Goal: Information Seeking & Learning: Learn about a topic

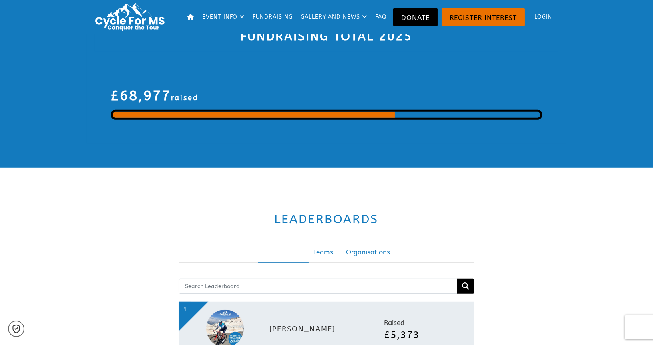
scroll to position [1598, 0]
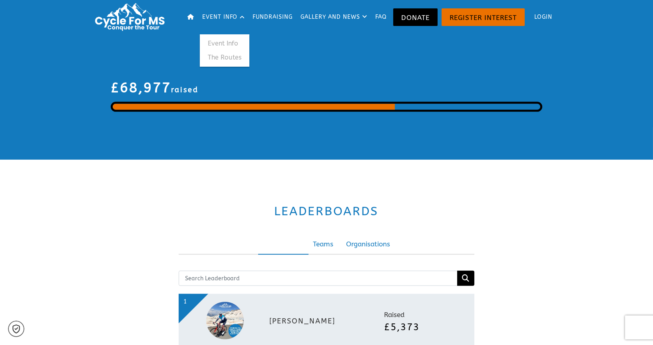
click at [219, 42] on link "Event Info" at bounding box center [225, 43] width 50 height 14
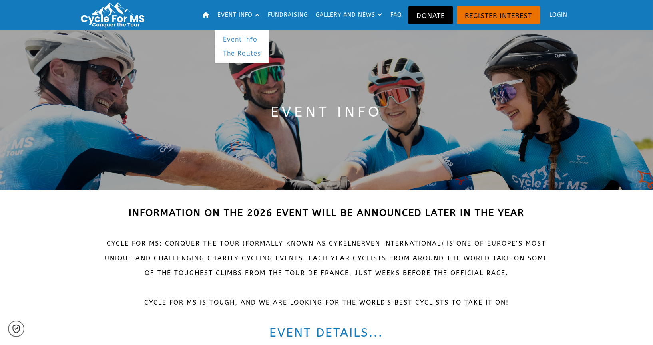
click at [231, 52] on link "The Routes" at bounding box center [242, 53] width 54 height 14
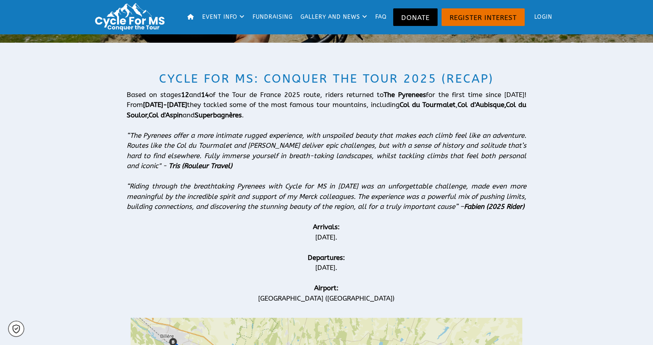
scroll to position [133, 0]
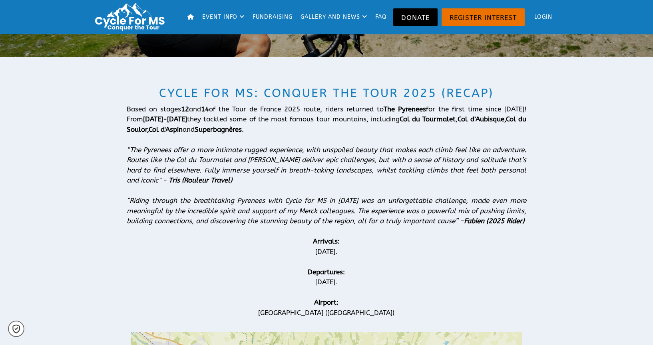
click at [153, 13] on img at bounding box center [131, 17] width 80 height 30
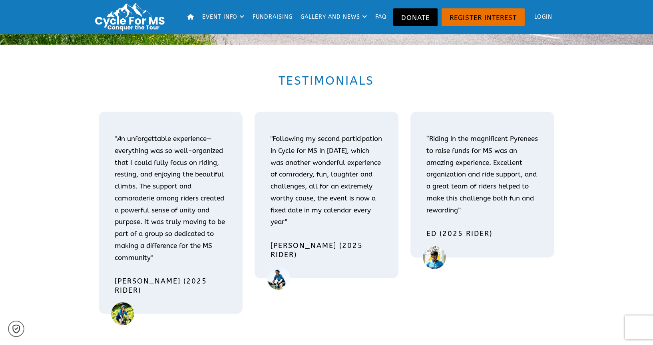
scroll to position [1243, 0]
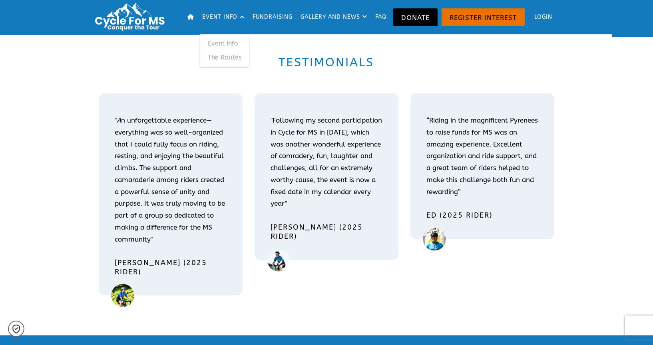
click at [220, 58] on link "The Routes" at bounding box center [225, 57] width 50 height 14
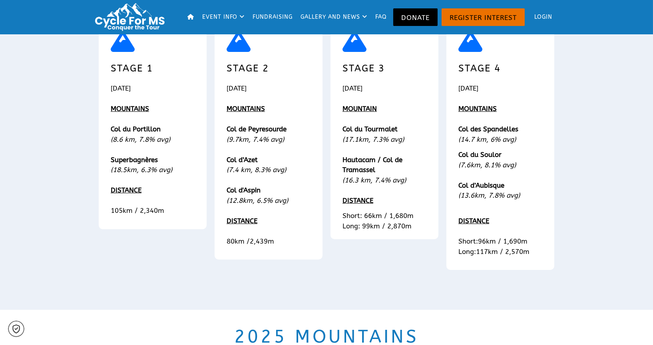
scroll to position [710, 0]
